Goal: Find specific page/section: Find specific page/section

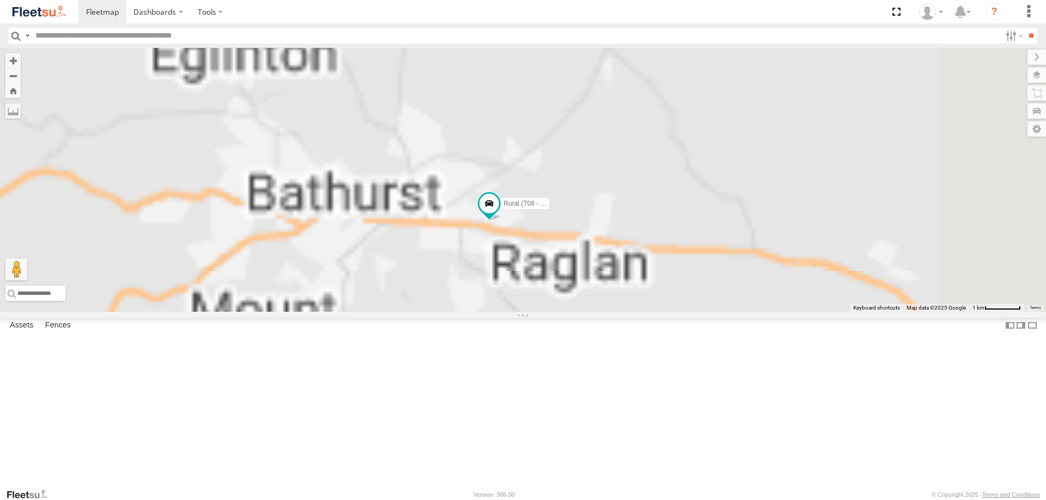
drag, startPoint x: 327, startPoint y: 155, endPoint x: 627, endPoint y: 318, distance: 341.4
click at [627, 312] on div "Brookvale (T10 - [PERSON_NAME]) Rural (T08 - [PERSON_NAME]) Blacktown #2 (T05 -…" at bounding box center [523, 180] width 1046 height 264
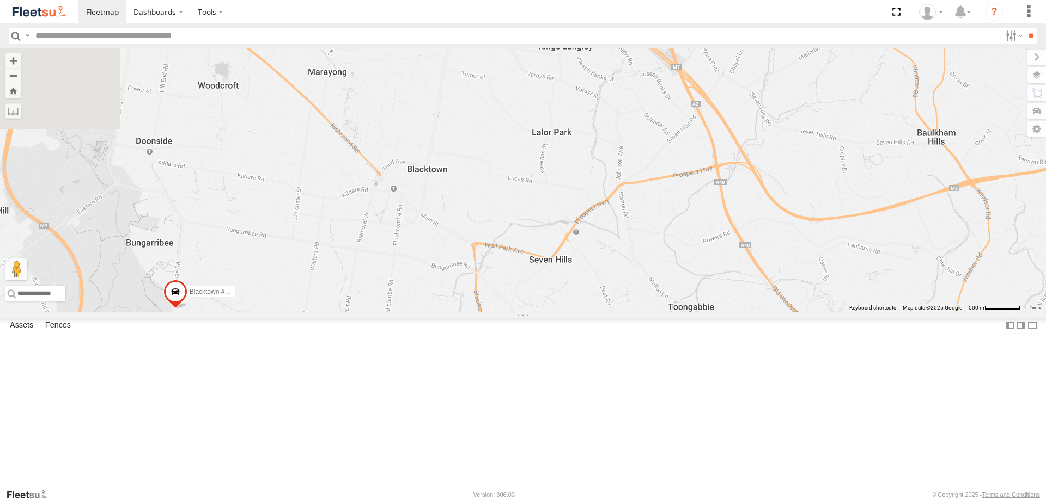
drag, startPoint x: 943, startPoint y: 188, endPoint x: 733, endPoint y: 394, distance: 293.8
click at [733, 312] on div "Brookvale (T10 - [PERSON_NAME]) Rural (T08 - [PERSON_NAME]) Blacktown #2 (T05 -…" at bounding box center [523, 180] width 1046 height 264
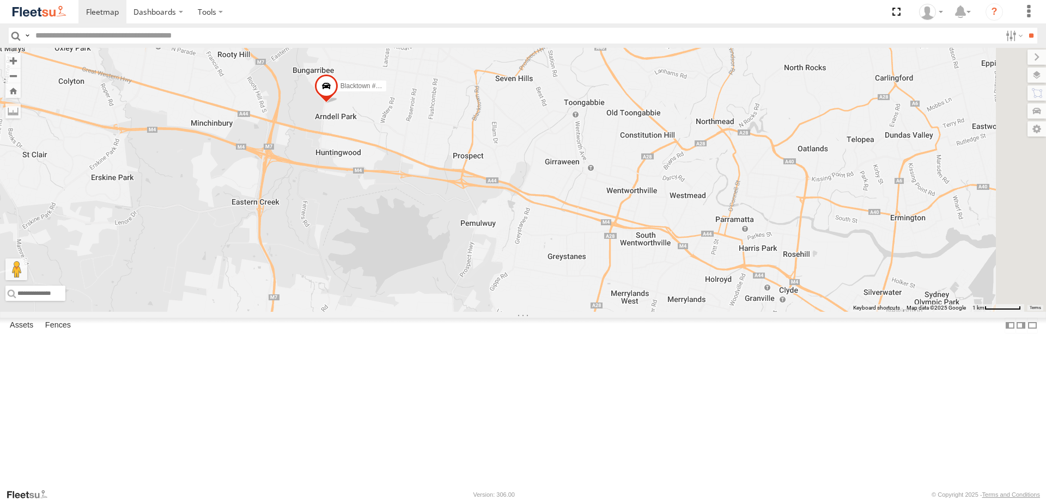
drag, startPoint x: 710, startPoint y: 407, endPoint x: 649, endPoint y: 201, distance: 214.5
click at [649, 201] on div "Brookvale (T10 - Gary) Rural (T08 - Matt) Blacktown #2 (T05 - Tony) Revesby (T0…" at bounding box center [523, 180] width 1046 height 264
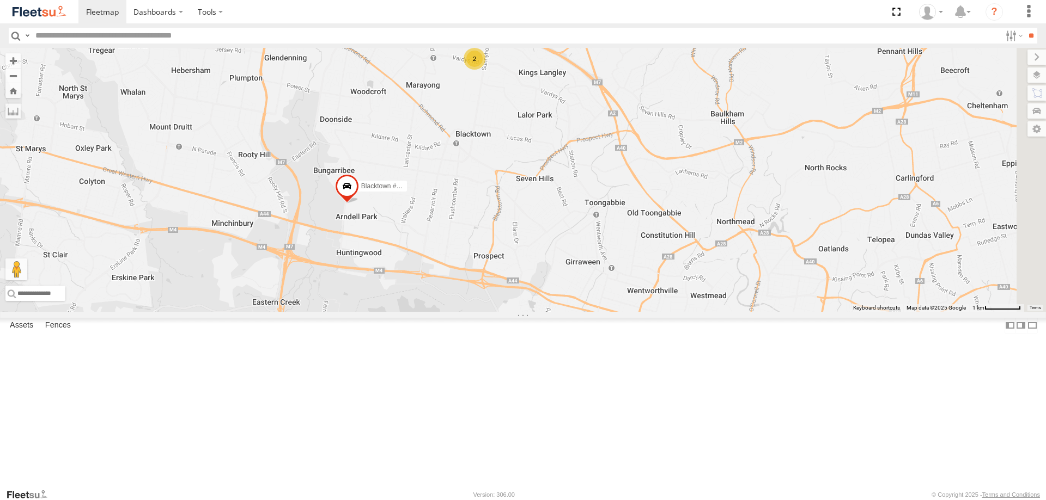
drag, startPoint x: 653, startPoint y: 193, endPoint x: 672, endPoint y: 295, distance: 103.1
click at [672, 295] on div "Brookvale (T10 - Gary) Rural (T08 - Matt) Blacktown #2 (T05 - Tony) Revesby (T0…" at bounding box center [523, 180] width 1046 height 264
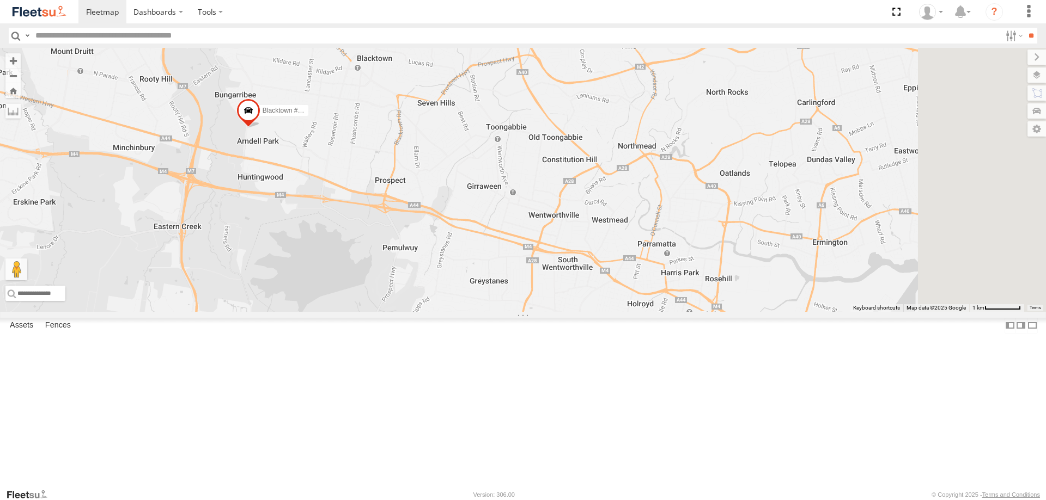
drag, startPoint x: 675, startPoint y: 305, endPoint x: 569, endPoint y: 223, distance: 134.7
click at [569, 223] on div "Brookvale (T10 - Gary) Rural (T08 - Matt) Blacktown #2 (T05 - Tony) Revesby (T0…" at bounding box center [523, 180] width 1046 height 264
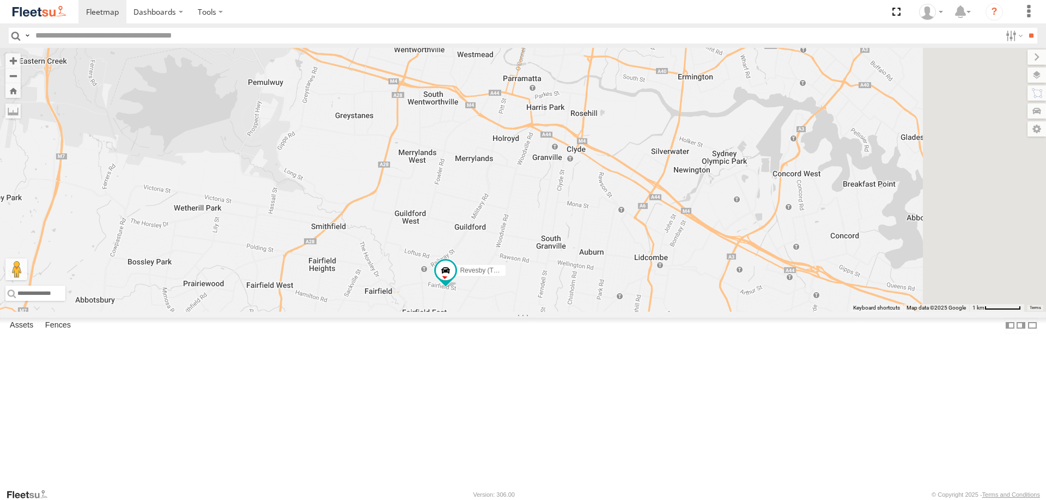
drag, startPoint x: 653, startPoint y: 361, endPoint x: 517, endPoint y: 192, distance: 217.6
click at [517, 192] on div "Brookvale (T10 - Gary) Rural (T08 - Matt) Blacktown #2 (T05 - Tony) Revesby (T0…" at bounding box center [523, 180] width 1046 height 264
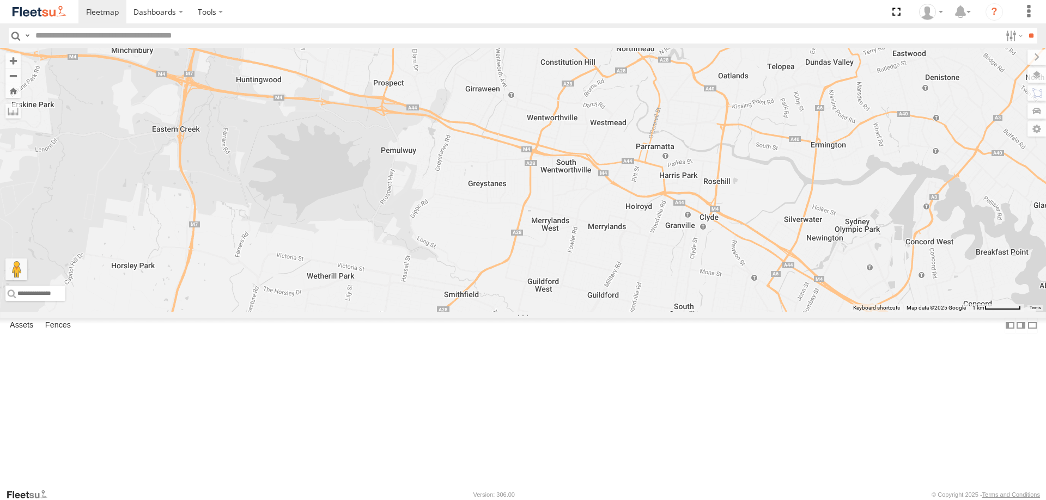
drag, startPoint x: 622, startPoint y: 344, endPoint x: 723, endPoint y: 374, distance: 105.1
click at [755, 312] on div "Brookvale (T10 - Gary) Rural (T08 - Matt) Blacktown #2 (T05 - Tony) Revesby (T0…" at bounding box center [523, 180] width 1046 height 264
